Goal: Browse casually

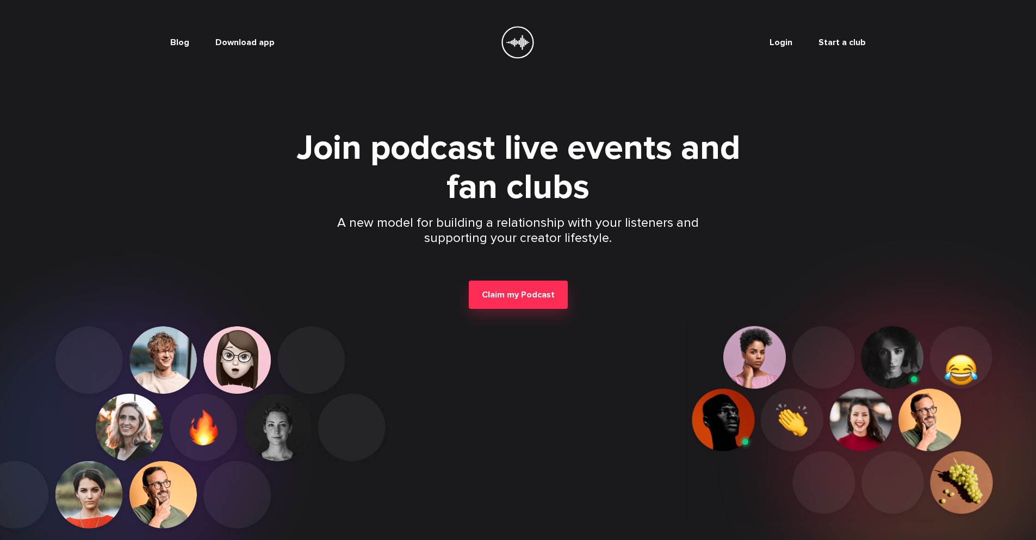
scroll to position [147, 0]
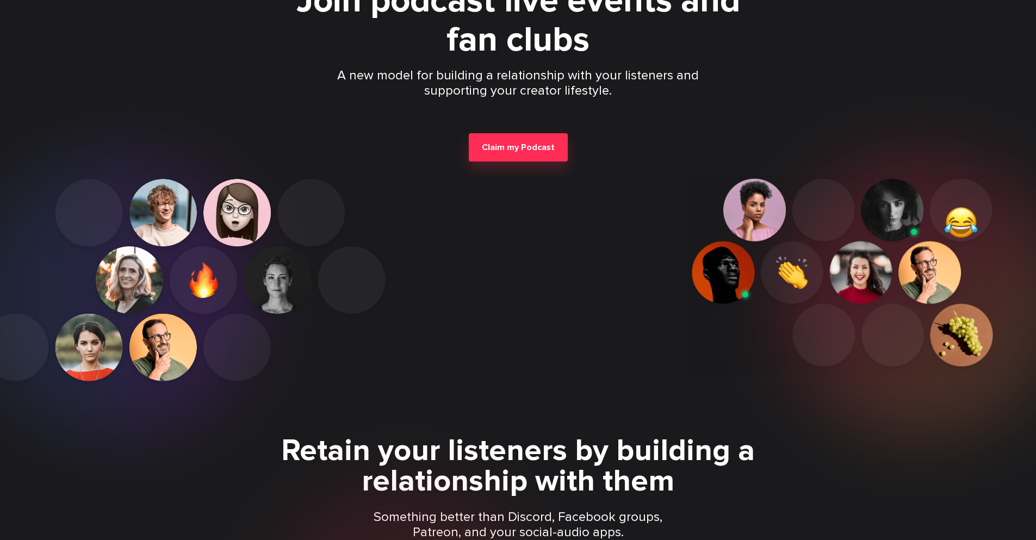
click at [518, 525] on p "Something better than Discord, Facebook groups, Patreon, and your social-audio …" at bounding box center [518, 525] width 313 height 30
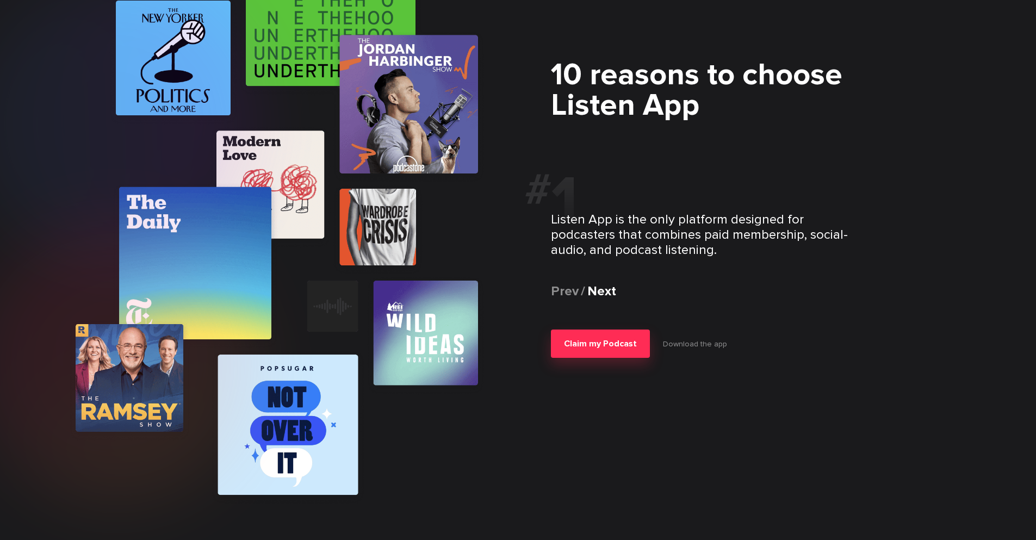
scroll to position [2121, 0]
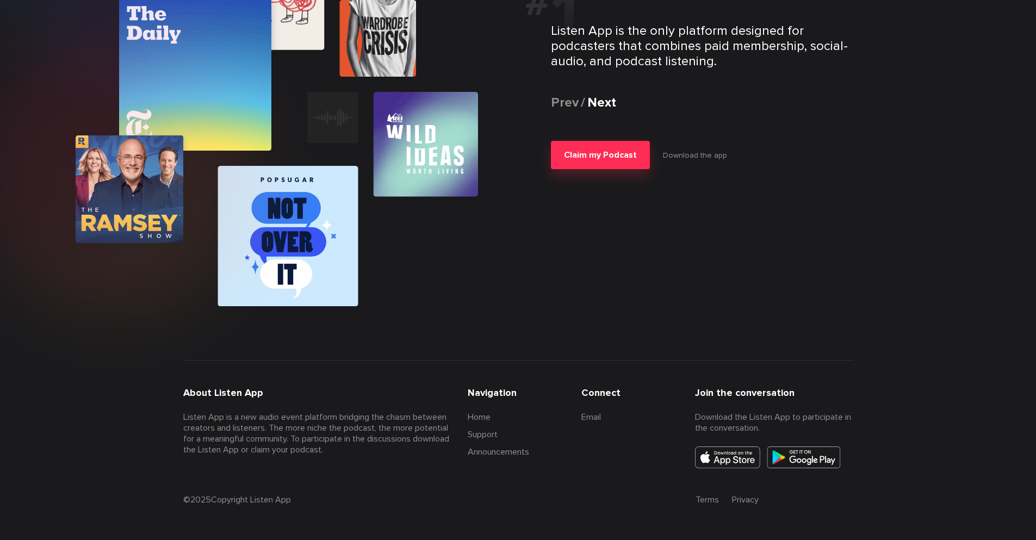
scroll to position [2121, 0]
